Goal: Obtain resource: Obtain resource

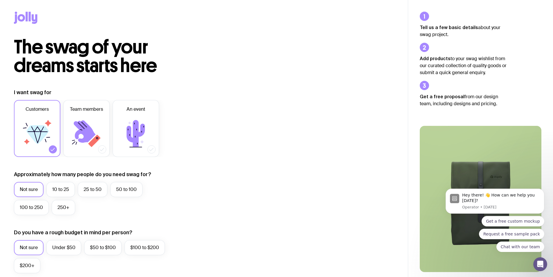
click at [59, 57] on span "The swag of your dreams starts here" at bounding box center [85, 56] width 143 height 42
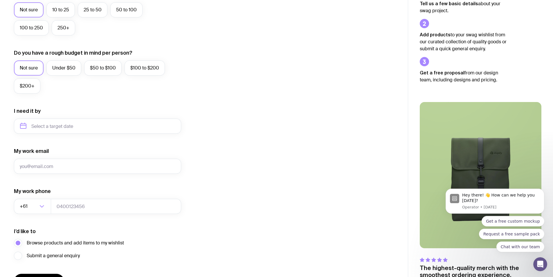
scroll to position [217, 0]
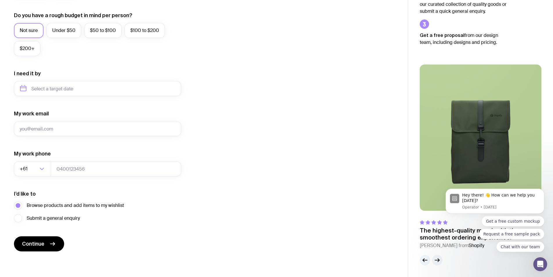
click at [64, 240] on form "I want swag for Customers Team members An event Approximately how many people d…" at bounding box center [97, 61] width 167 height 379
click at [57, 248] on button "Continue" at bounding box center [39, 243] width 50 height 15
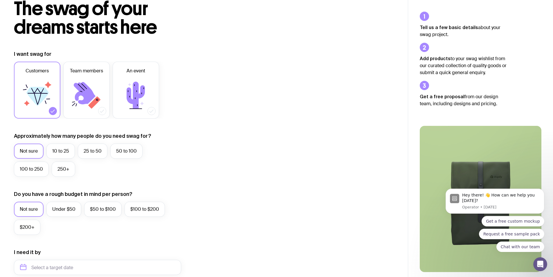
scroll to position [0, 0]
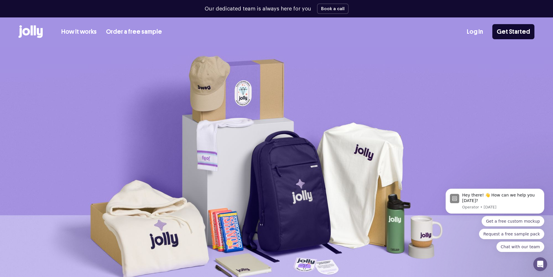
click at [83, 33] on link "How it works" at bounding box center [78, 32] width 35 height 10
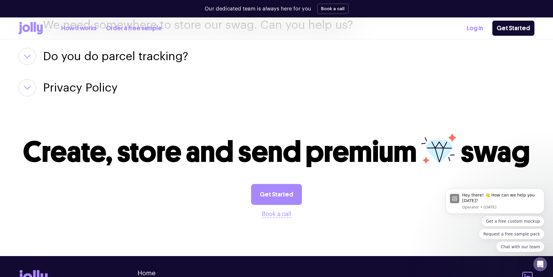
scroll to position [945, 0]
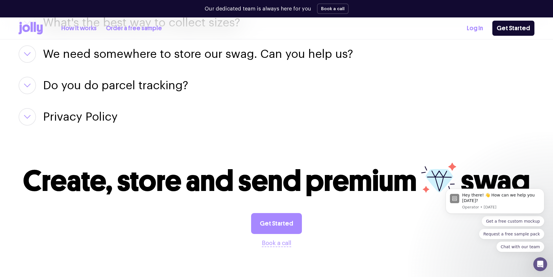
click at [127, 30] on link "Order a free sample" at bounding box center [134, 29] width 56 height 10
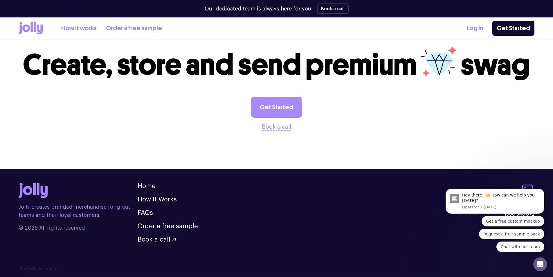
scroll to position [455, 0]
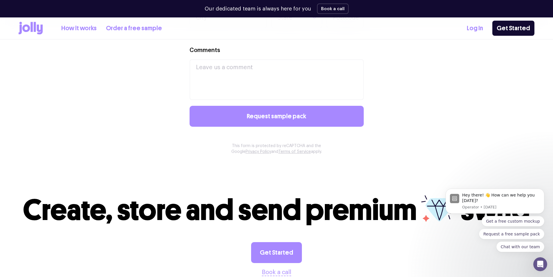
click at [41, 26] on icon at bounding box center [40, 30] width 6 height 10
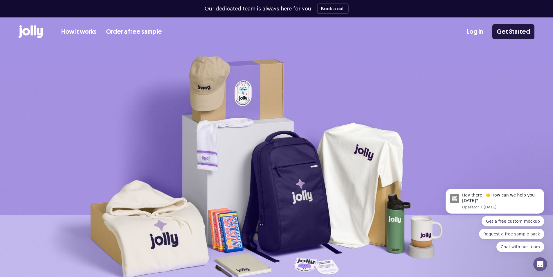
click at [507, 35] on link "Get Started" at bounding box center [513, 31] width 42 height 15
